Goal: Check status: Check status

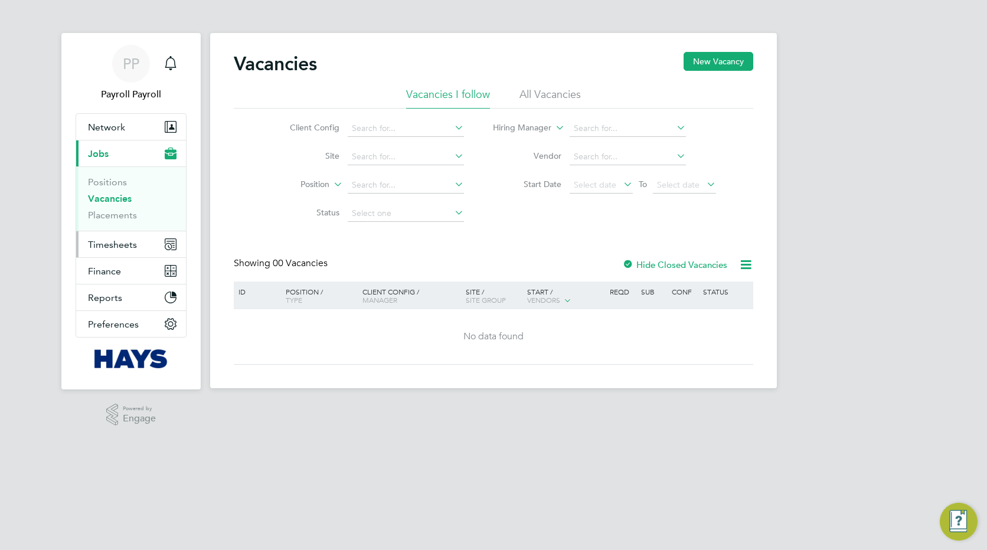
click at [127, 241] on span "Timesheets" at bounding box center [112, 244] width 49 height 11
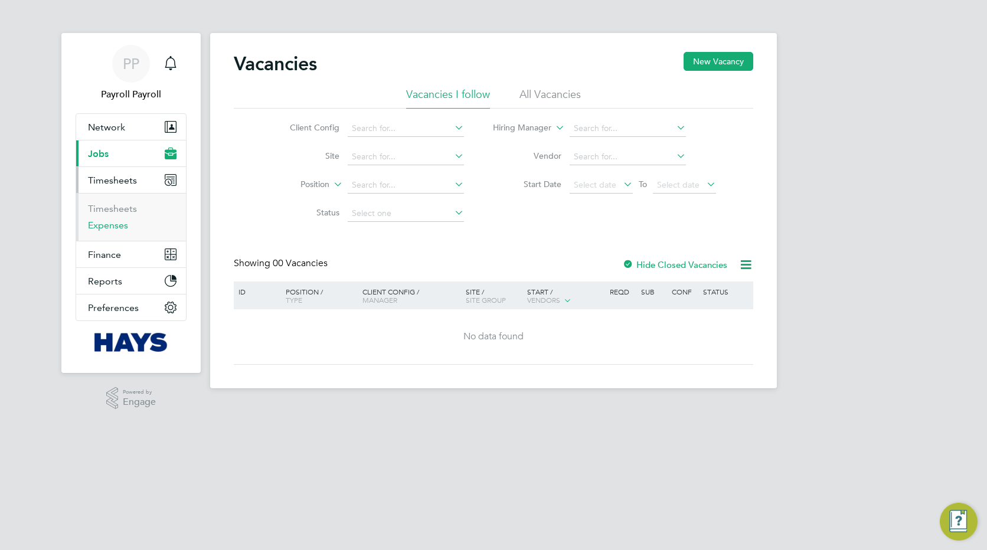
click at [118, 225] on link "Expenses" at bounding box center [108, 225] width 40 height 11
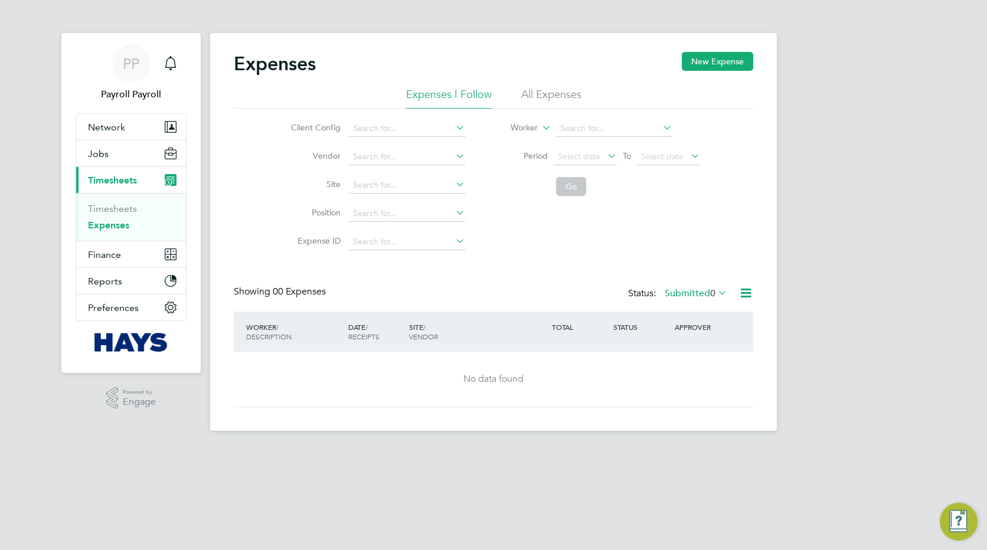
click at [554, 94] on li "All Expenses" at bounding box center [551, 97] width 60 height 21
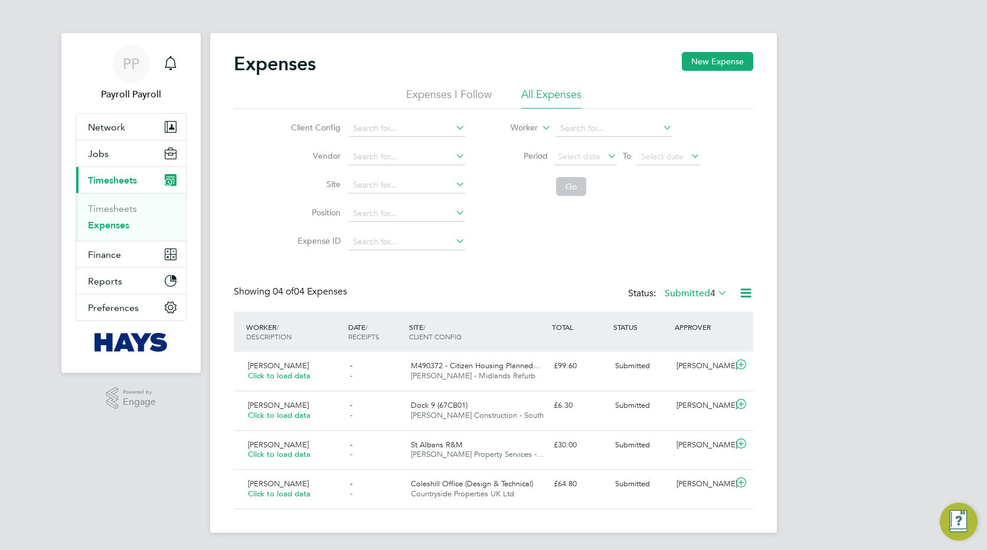
click at [700, 296] on label "Submitted 4" at bounding box center [695, 293] width 63 height 12
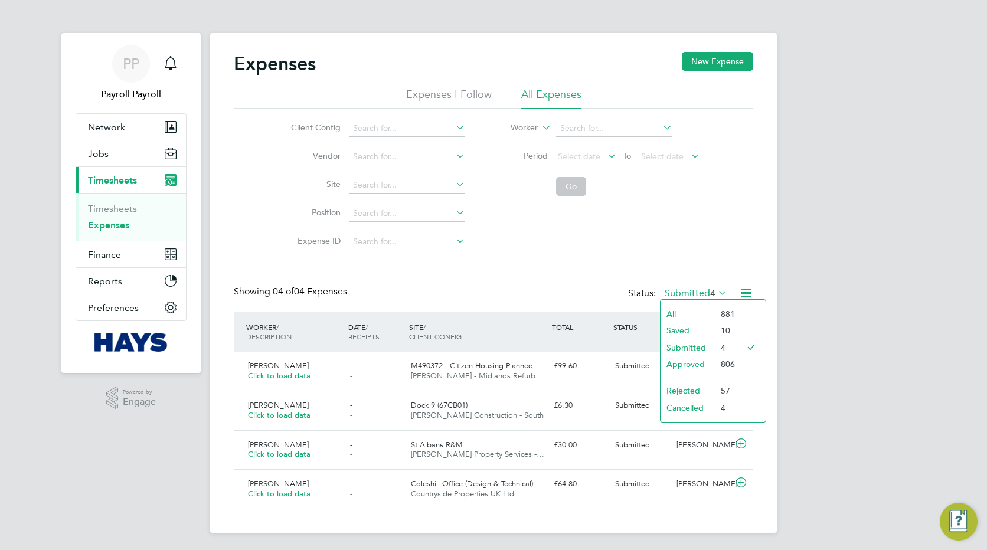
click at [677, 312] on li "All" at bounding box center [687, 314] width 54 height 17
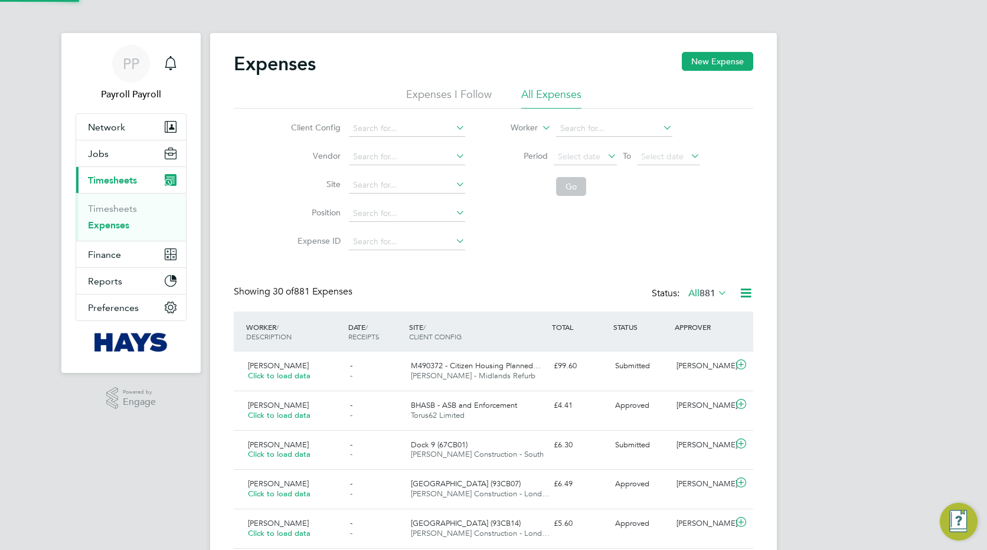
scroll to position [30, 103]
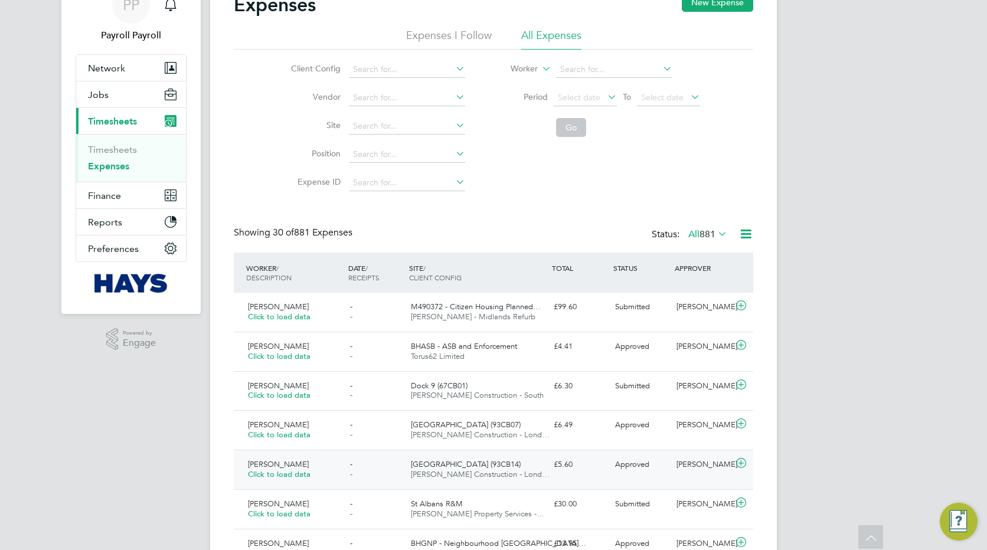
click at [276, 461] on span "[PERSON_NAME]" at bounding box center [278, 464] width 61 height 10
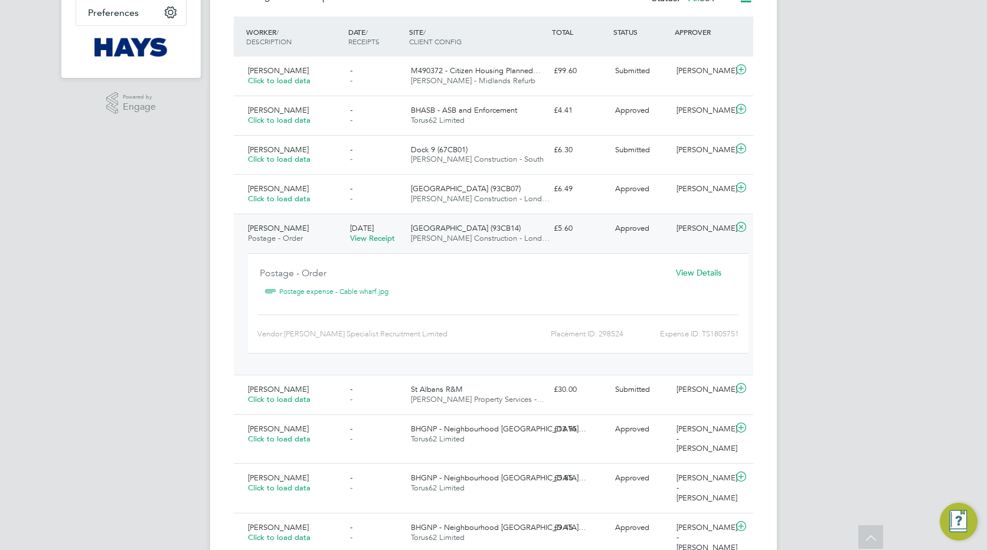
click at [692, 271] on span "View Details" at bounding box center [698, 272] width 45 height 11
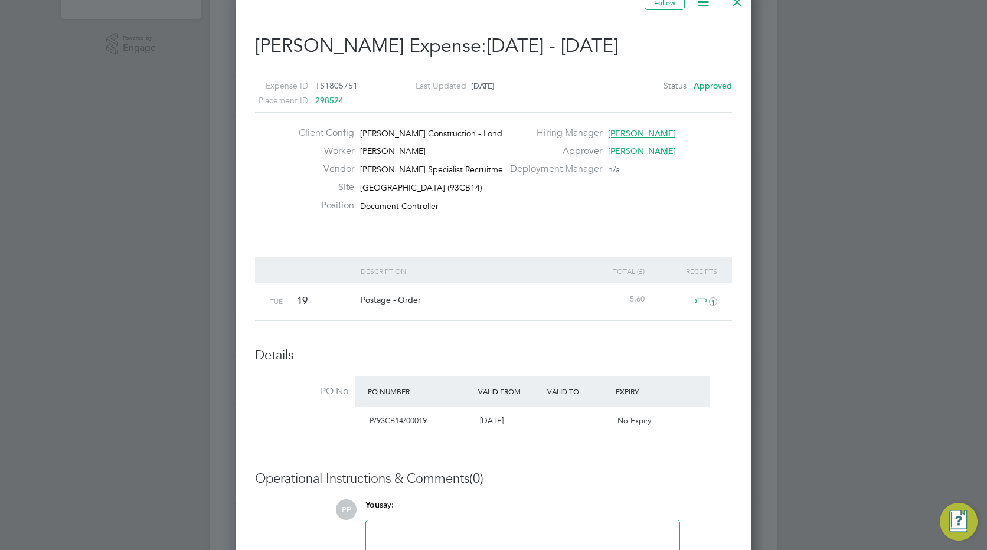
click at [700, 297] on span "1" at bounding box center [704, 301] width 26 height 14
click at [544, 358] on link "Postage expense - Cable wharf.jpg" at bounding box center [576, 358] width 131 height 18
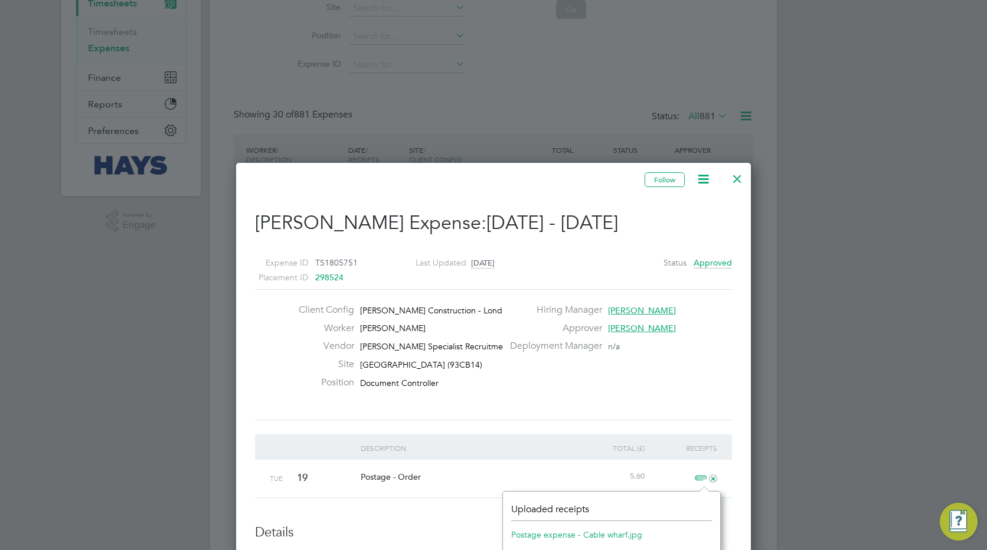
click at [735, 177] on div at bounding box center [736, 175] width 21 height 21
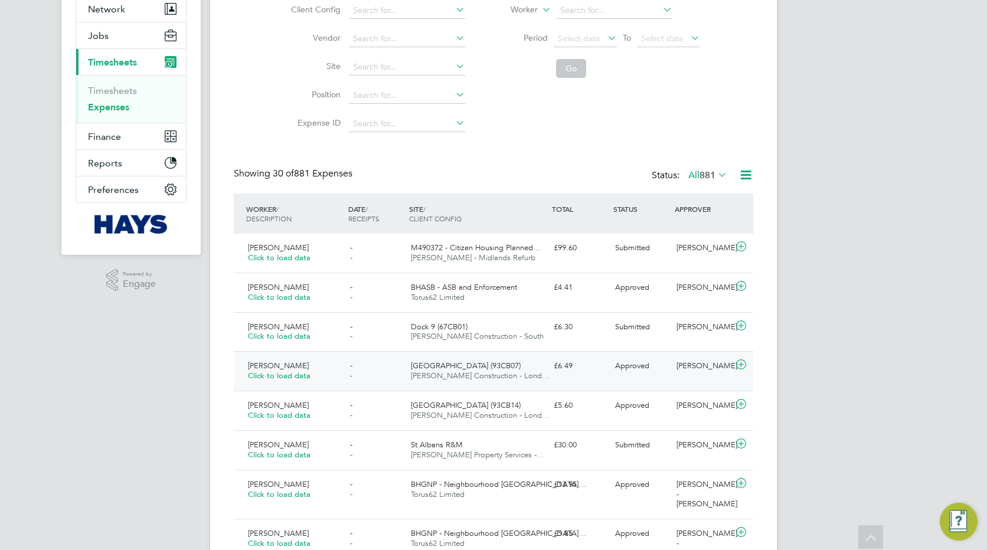
click at [282, 366] on span "[PERSON_NAME]" at bounding box center [278, 366] width 61 height 10
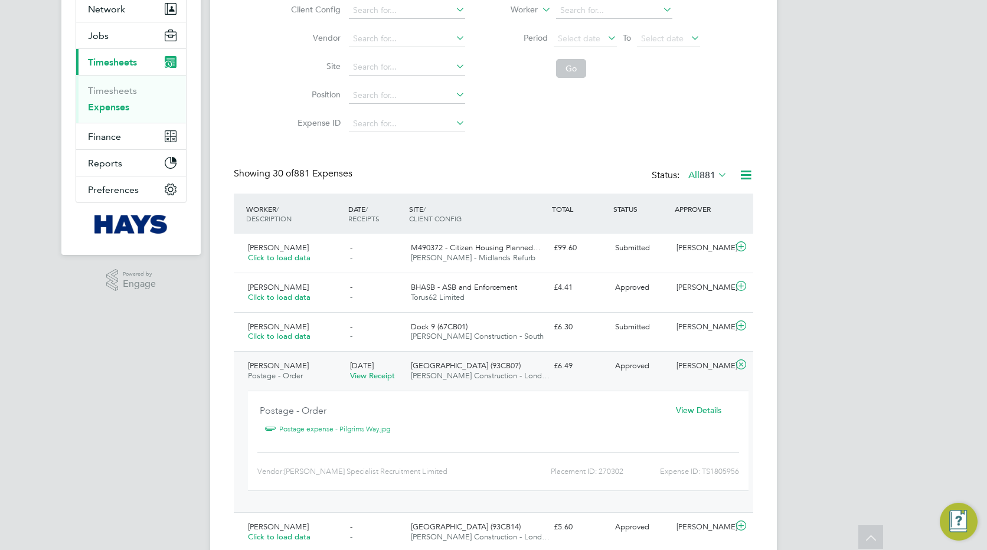
click at [343, 428] on link "Postage expense - Pilgrims Way.jpg" at bounding box center [334, 429] width 111 height 18
